Goal: Information Seeking & Learning: Learn about a topic

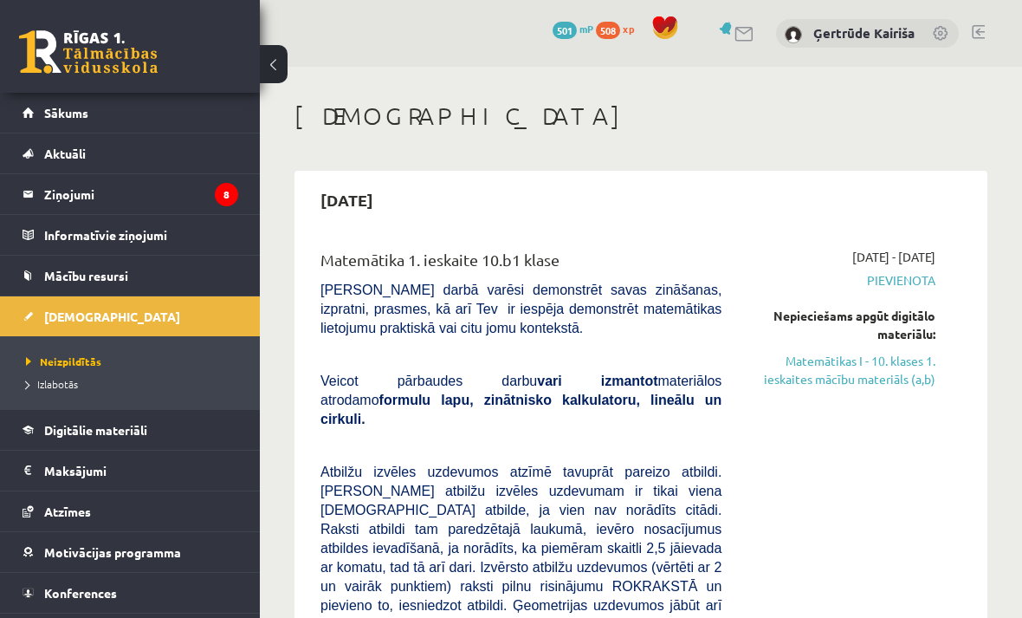
scroll to position [166, 0]
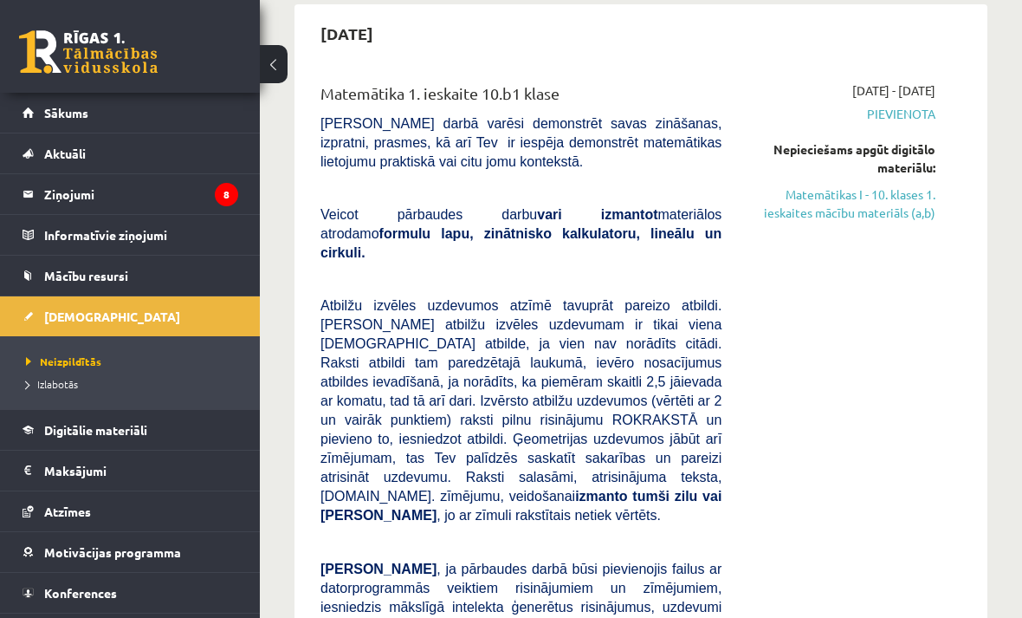
click at [840, 219] on link "Matemātikas I - 10. klases 1. ieskaites mācību materiāls (a,b)" at bounding box center [842, 203] width 188 height 36
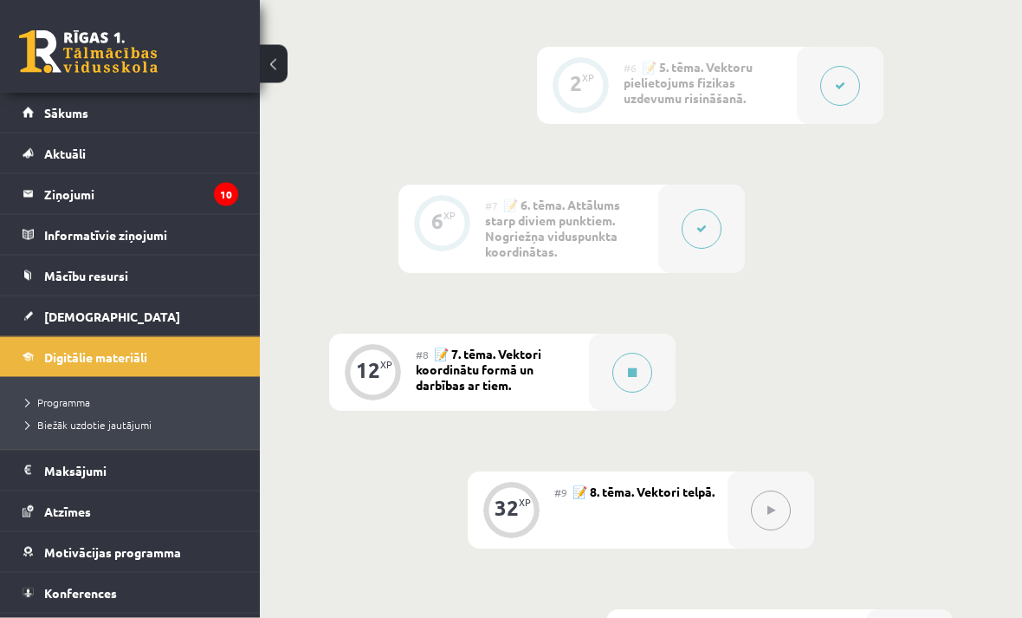
scroll to position [1274, 0]
click at [628, 375] on button at bounding box center [633, 372] width 40 height 40
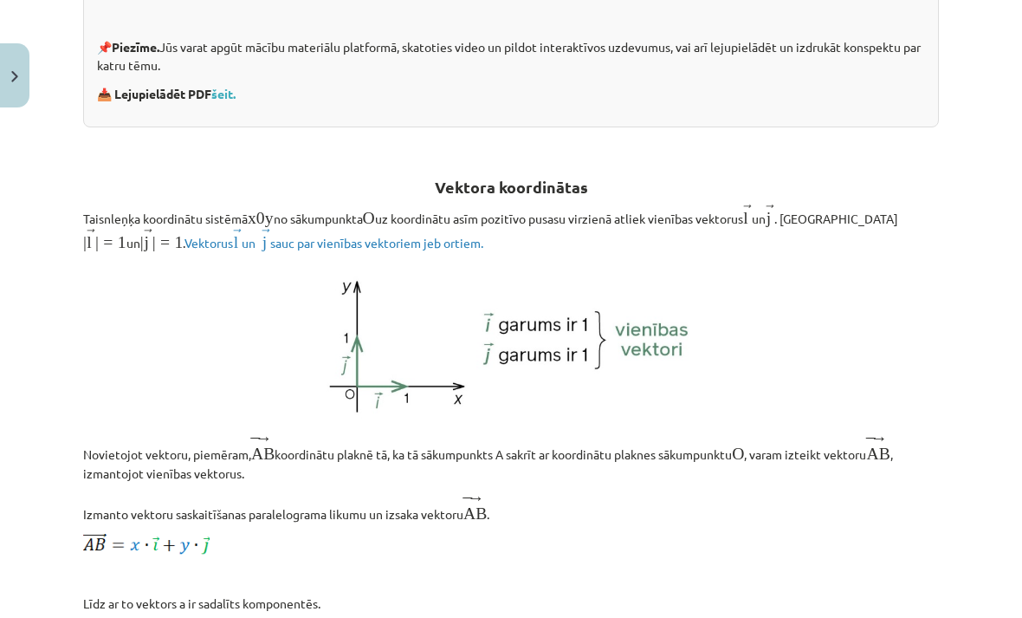
scroll to position [533, 0]
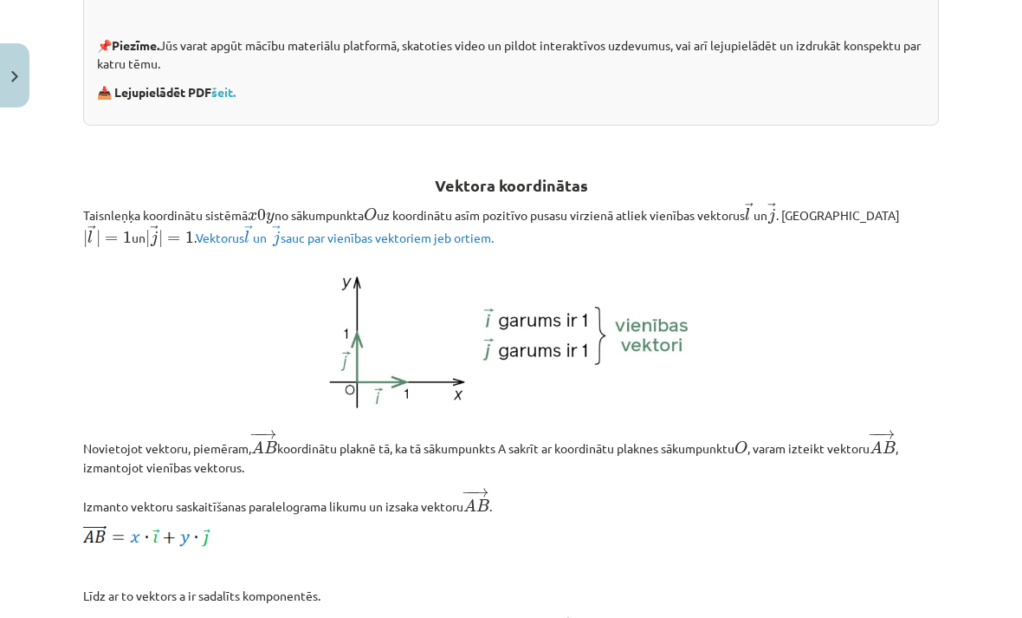
click at [336, 232] on span "Vektorus → l l → un → j ​ ​ j → sauc par vienības vektoriem jeb ortiem." at bounding box center [345, 238] width 299 height 16
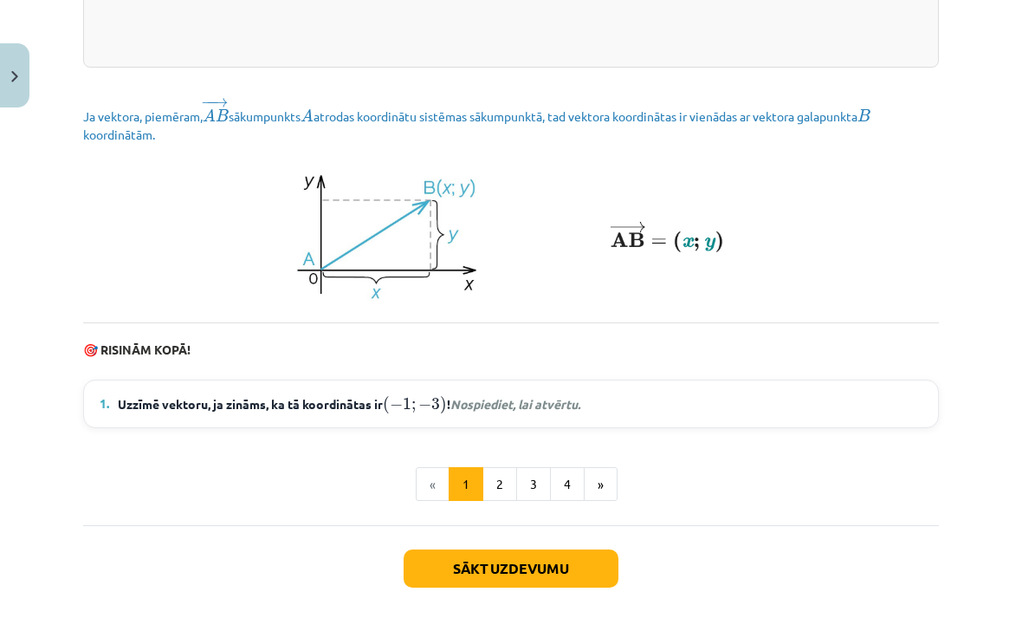
scroll to position [2326, 0]
click at [604, 397] on summary "1. Uzzīmē vektoru, ja zināms, ka tā koordinātas ir ( − 1 ; − 3 ) ( − 1 ; − 3 ) …" at bounding box center [511, 404] width 823 height 23
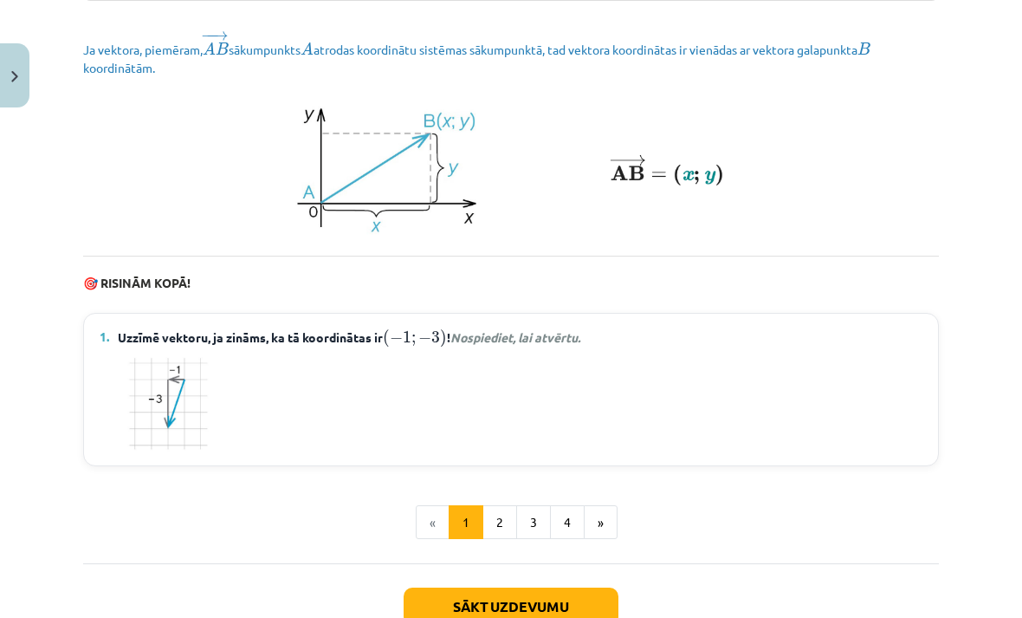
click at [503, 511] on button "2" at bounding box center [500, 522] width 35 height 35
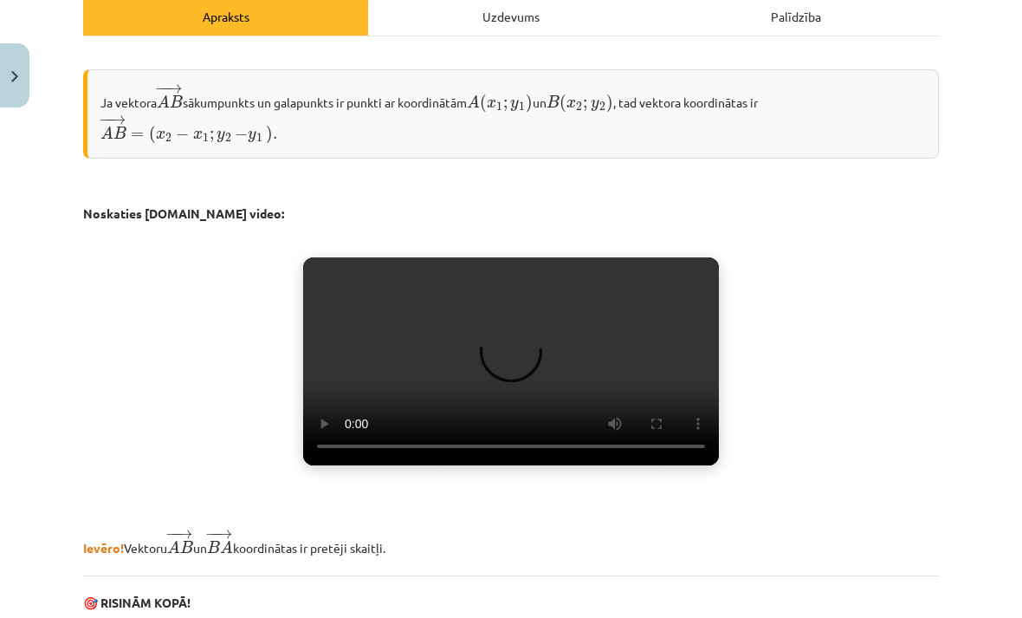
scroll to position [258, 0]
click at [496, 386] on video "Jūsu pārlūkprogramma neatbalsta video atskaņošanu." at bounding box center [511, 361] width 416 height 208
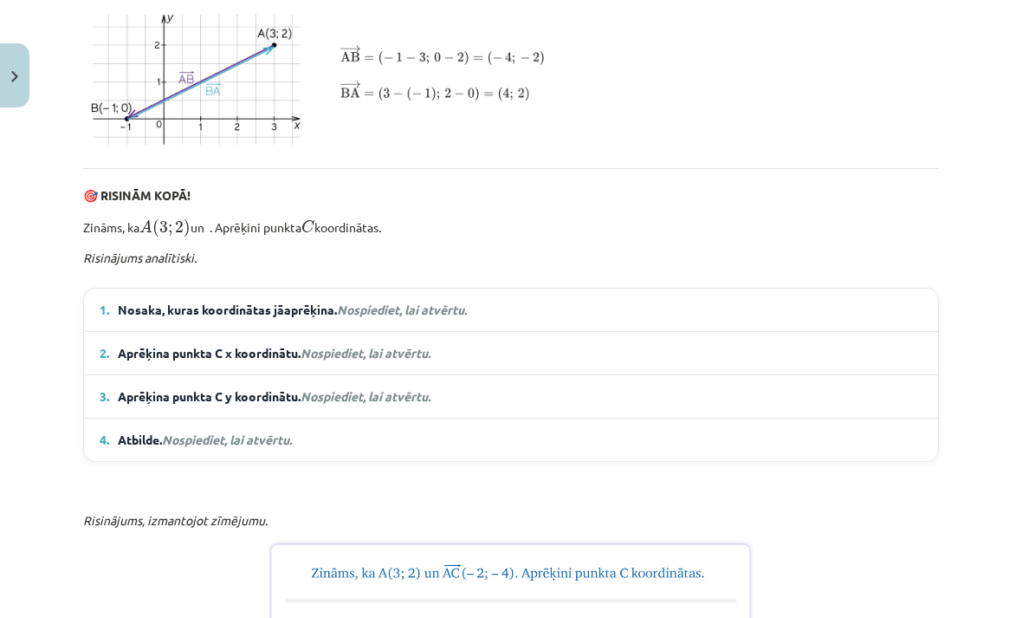
scroll to position [918, 0]
click at [763, 319] on summary "1. Nosaka, kuras koordinātas jāaprēķina. Nospiediet, lai atvērtu." at bounding box center [511, 310] width 823 height 18
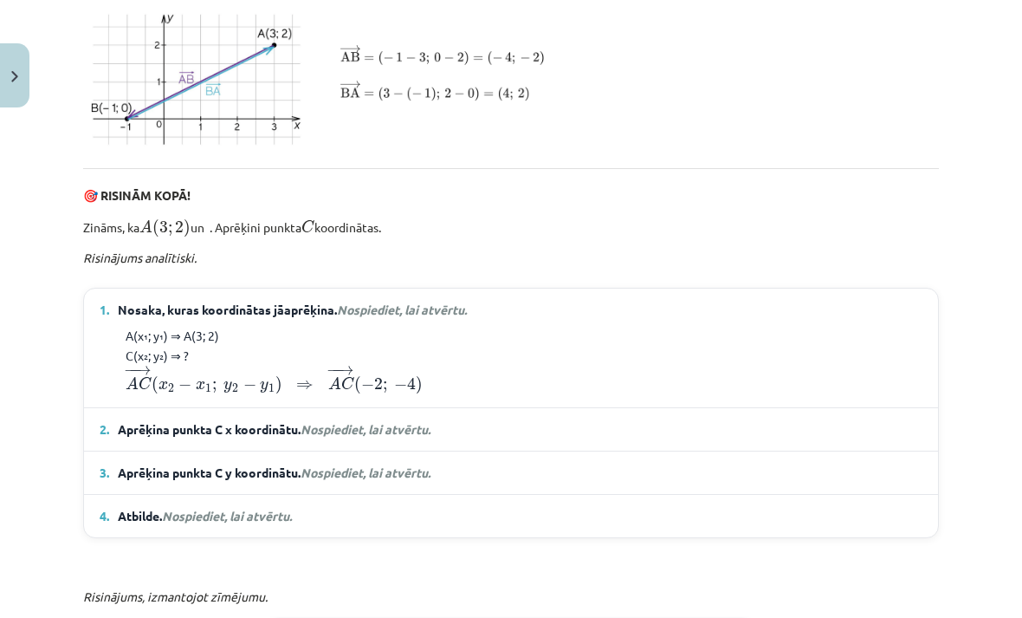
click at [626, 438] on summary "2. Aprēķina punkta C x koordinātu. Nospiediet, lai atvērtu." at bounding box center [511, 429] width 823 height 18
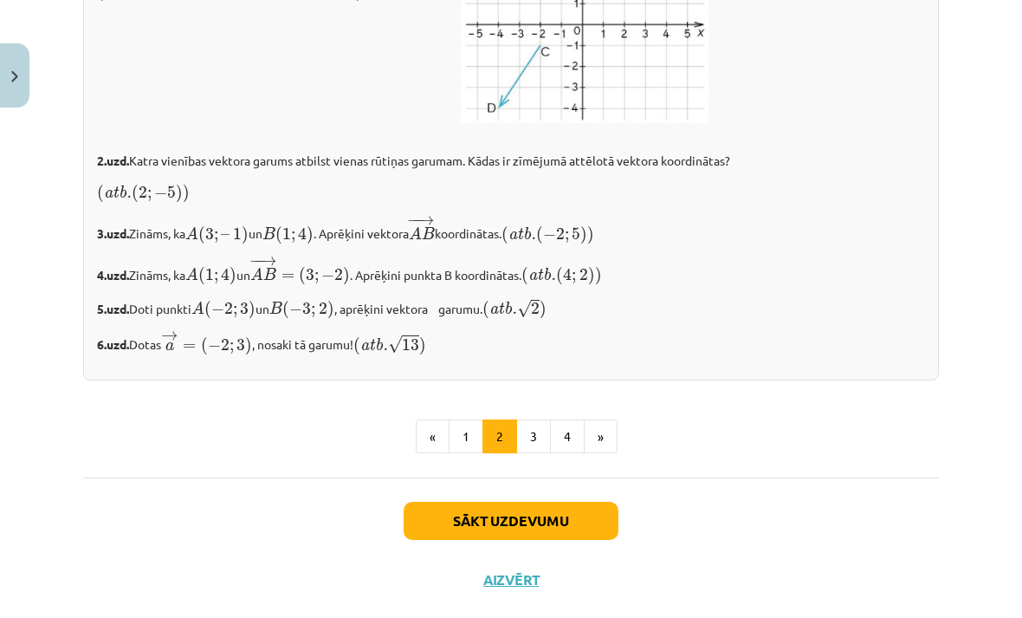
scroll to position [3034, 0]
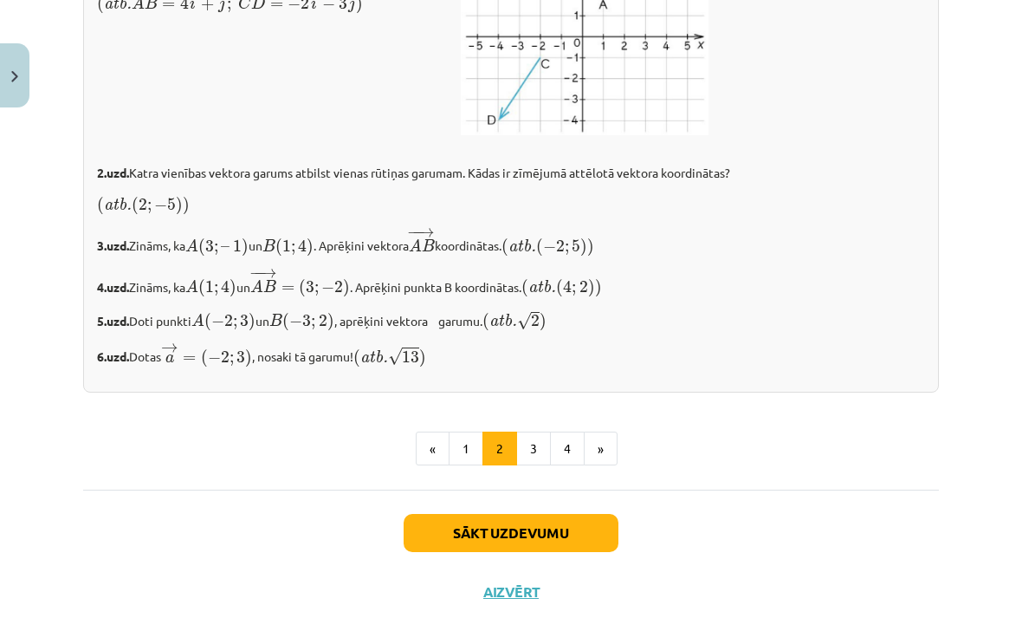
click at [539, 466] on button "3" at bounding box center [533, 448] width 35 height 35
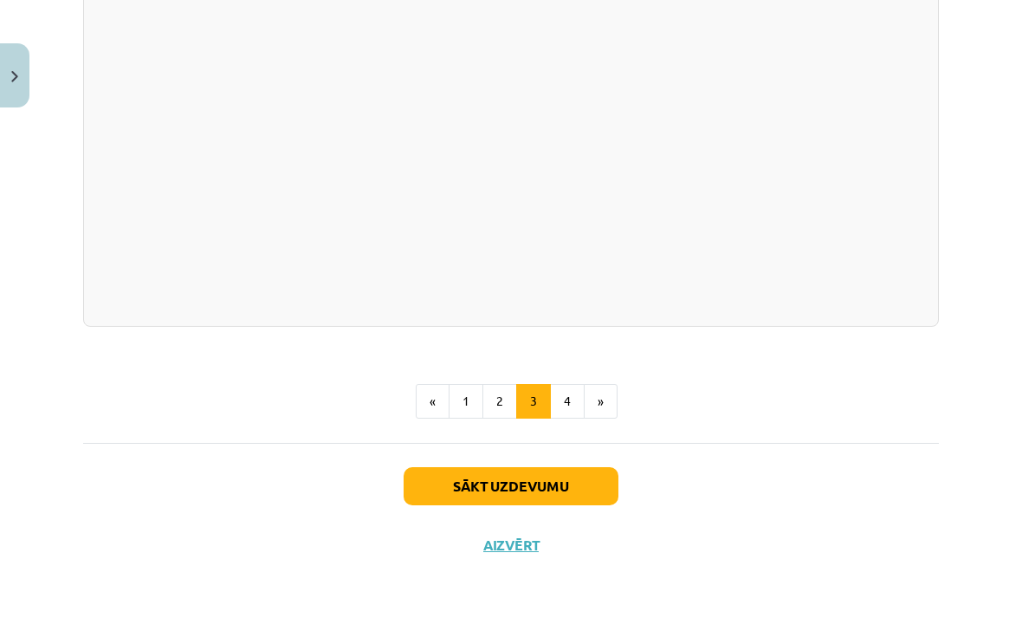
click at [572, 418] on button "4" at bounding box center [567, 401] width 35 height 35
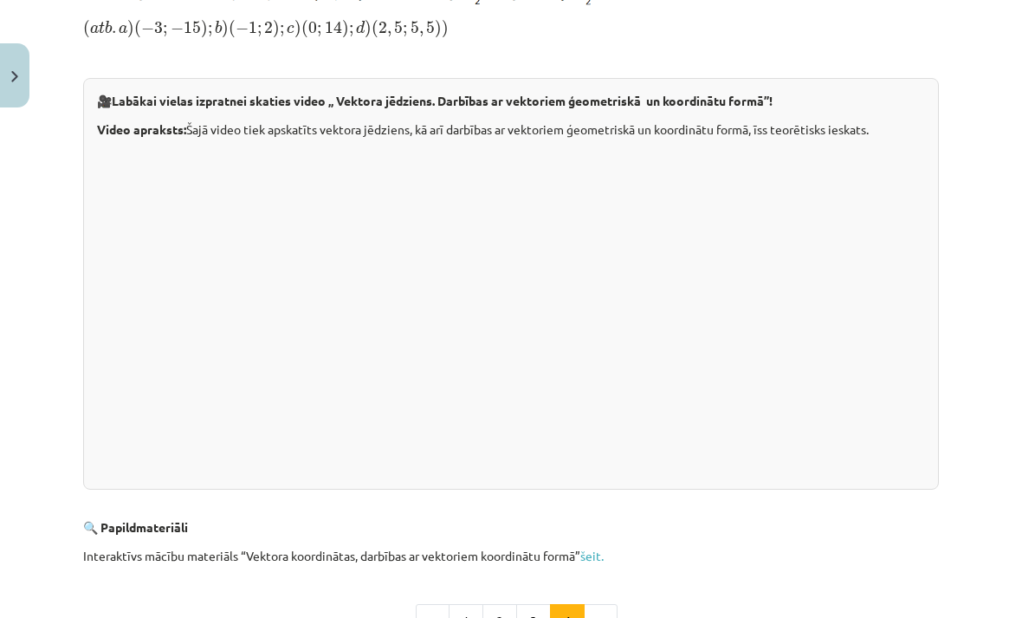
scroll to position [357, 0]
click at [497, 617] on button "2" at bounding box center [500, 621] width 35 height 35
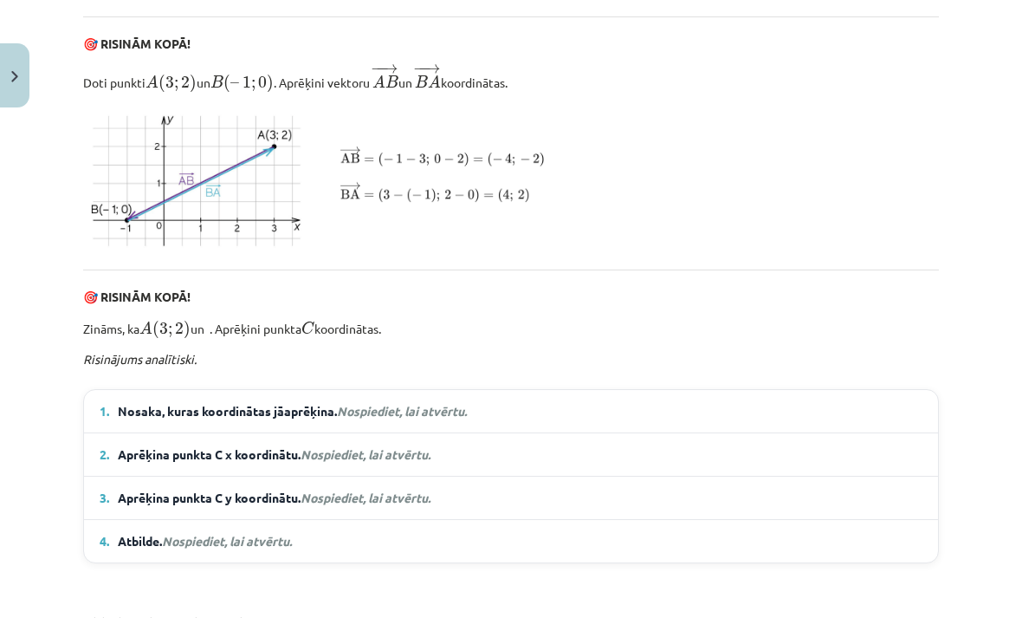
scroll to position [818, 0]
